Goal: Transaction & Acquisition: Purchase product/service

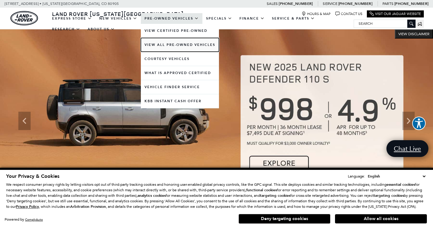
click at [173, 45] on link "View All Pre-Owned Vehicles" at bounding box center [180, 45] width 78 height 14
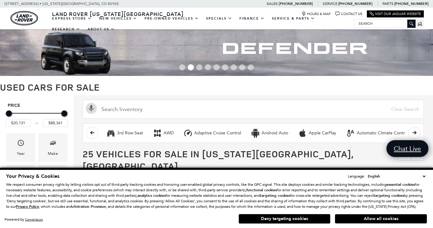
click at [424, 173] on select "English Spanish / Español English / United Kingdom Korean / 한국어 Vietnamese / Ti…" at bounding box center [397, 176] width 61 height 6
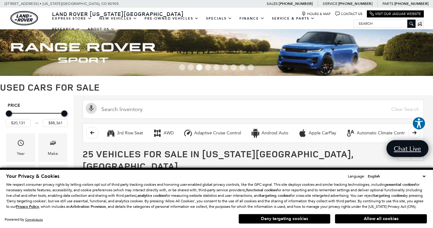
click at [286, 218] on button "Deny targeting cookies" at bounding box center [285, 219] width 92 height 10
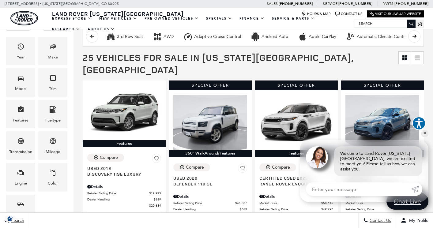
scroll to position [101, 0]
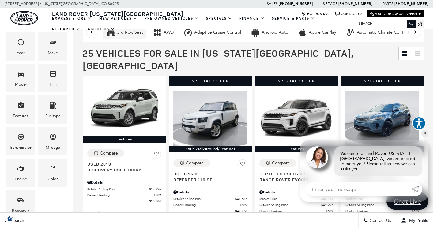
click at [128, 36] on button "3rd Row Seat" at bounding box center [125, 32] width 44 height 13
type input "$20,684"
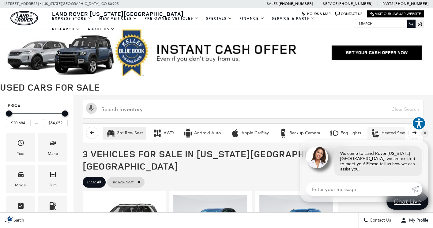
click at [395, 129] on button "Heated Seats" at bounding box center [390, 133] width 44 height 13
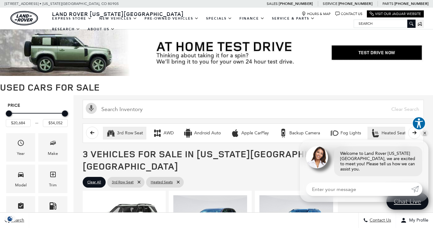
click at [417, 135] on icon "scroll right" at bounding box center [415, 133] width 5 height 5
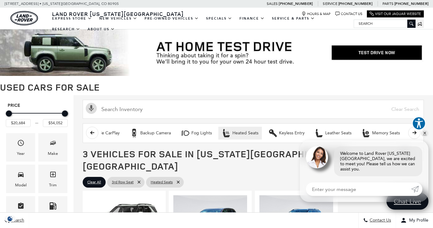
scroll to position [0, 153]
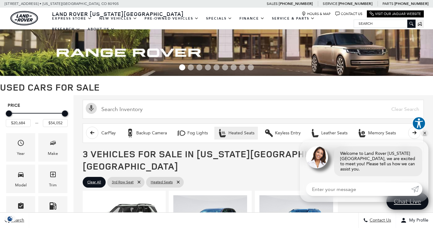
click at [417, 135] on icon "scroll right" at bounding box center [415, 133] width 5 height 5
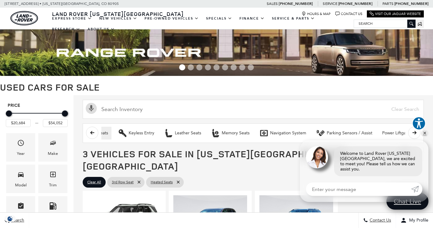
scroll to position [0, 307]
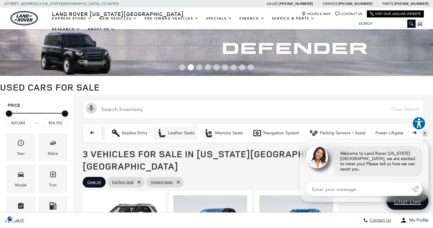
click at [177, 134] on div "Leather Seats" at bounding box center [181, 134] width 26 height 6
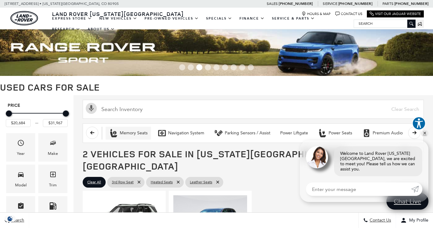
click at [130, 132] on div "Memory Seats" at bounding box center [134, 134] width 28 height 6
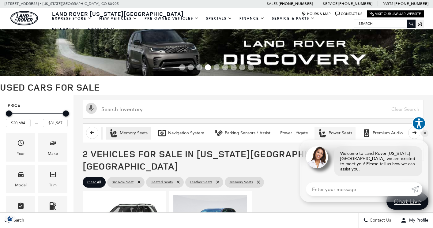
click at [334, 135] on div "Power Seats" at bounding box center [341, 134] width 24 height 6
click at [383, 134] on div "Premium Audio" at bounding box center [388, 134] width 30 height 6
type input "$20,684"
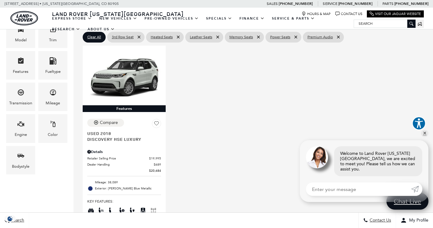
scroll to position [144, 0]
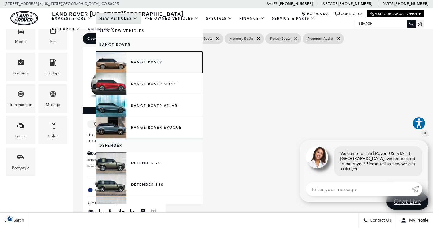
click at [139, 63] on link "Range Rover" at bounding box center [149, 62] width 107 height 21
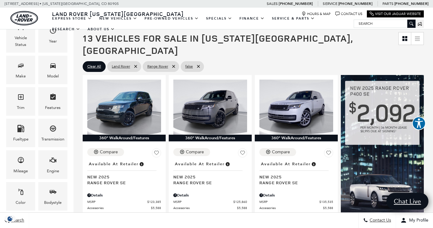
scroll to position [121, 0]
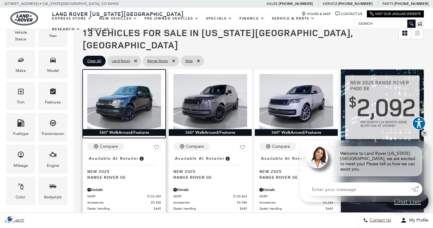
click at [120, 106] on img at bounding box center [124, 101] width 74 height 55
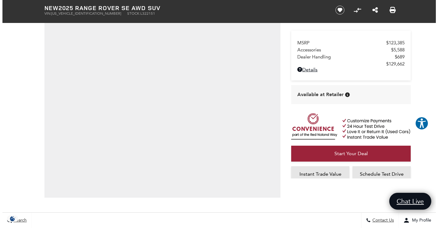
scroll to position [95, 0]
